Goal: Task Accomplishment & Management: Manage account settings

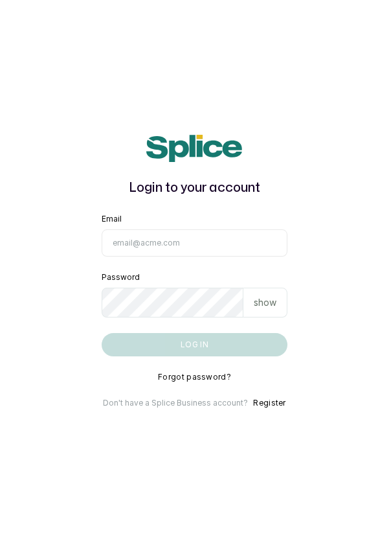
click at [166, 257] on input "Email" at bounding box center [195, 242] width 187 height 27
type input "[EMAIL_ADDRESS][DOMAIN_NAME]"
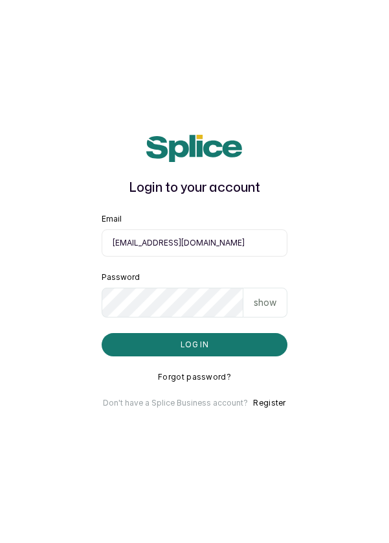
click at [102, 333] on button "Log in" at bounding box center [195, 344] width 187 height 23
